Goal: Task Accomplishment & Management: Manage account settings

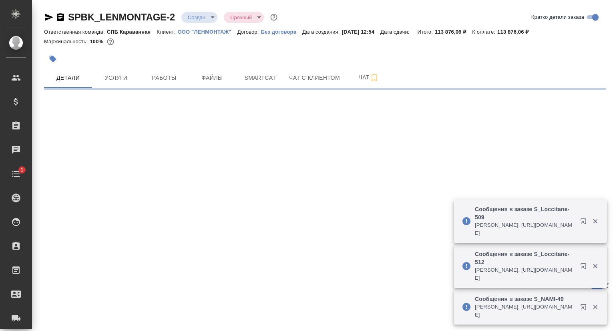
select select "RU"
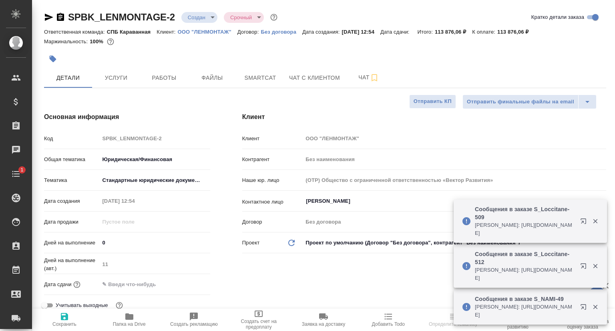
type textarea "x"
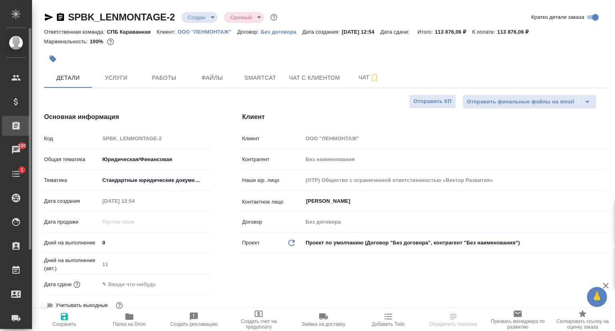
type textarea "x"
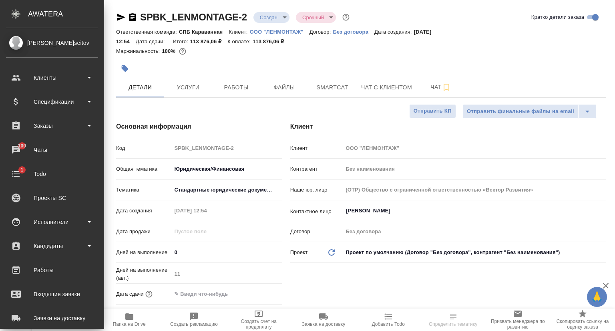
type textarea "x"
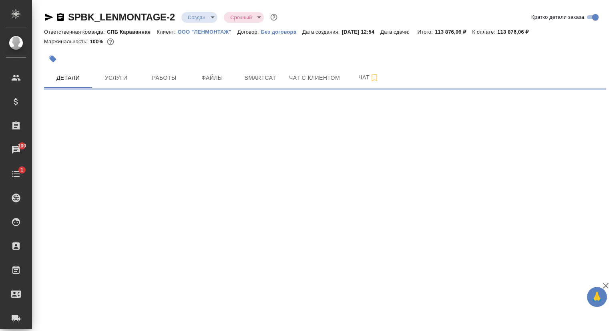
select select "RU"
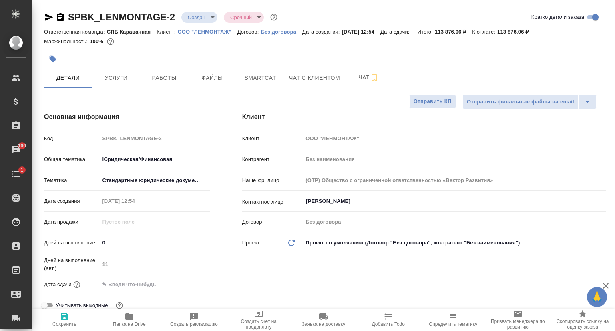
type textarea "x"
click at [96, 144] on div "Код SPBK_LENMONTAGE-2" at bounding box center [127, 138] width 166 height 14
type textarea "x"
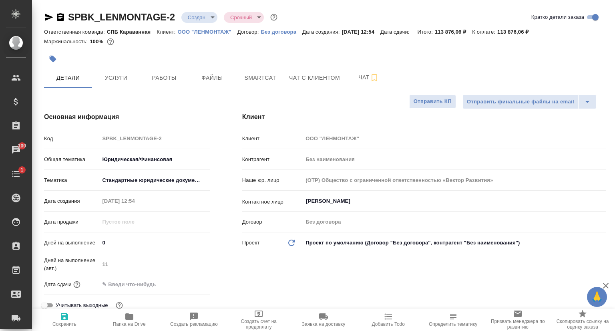
type textarea "x"
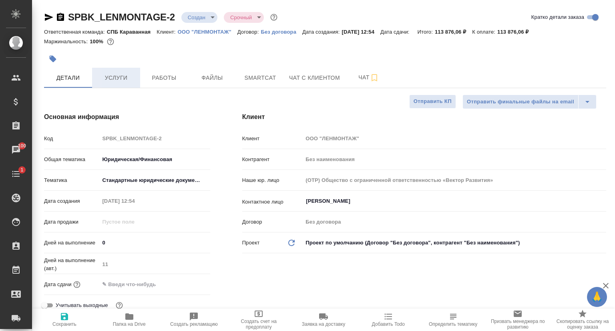
click at [126, 74] on span "Услуги" at bounding box center [116, 78] width 38 height 10
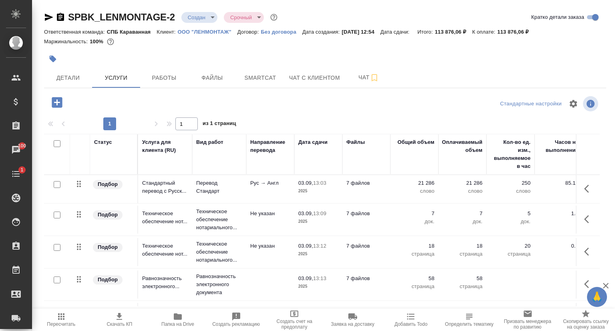
click at [201, 33] on p "ООО "ЛЕНМОНТАЖ"" at bounding box center [208, 32] width 60 height 6
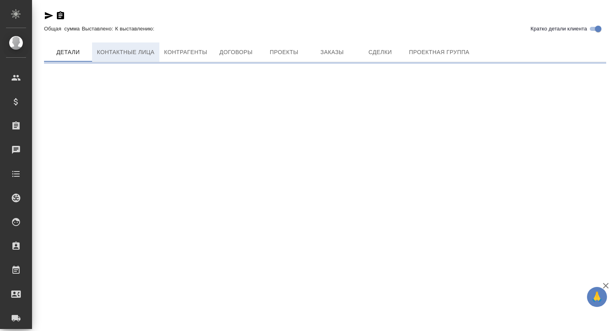
click at [137, 53] on span "Контактные лица" at bounding box center [126, 52] width 58 height 10
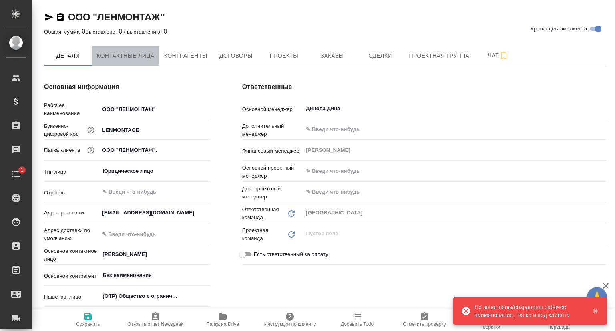
click at [148, 57] on span "Контактные лица" at bounding box center [126, 56] width 58 height 10
type textarea "x"
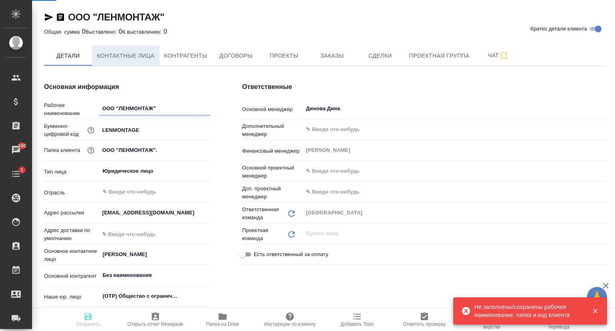
select select "RU"
